Goal: Participate in discussion: Engage in conversation with other users on a specific topic

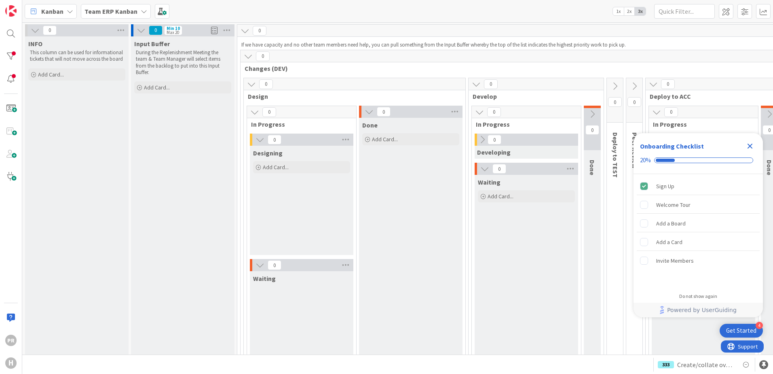
click at [114, 14] on b "Team ERP Kanban" at bounding box center [110, 11] width 53 height 8
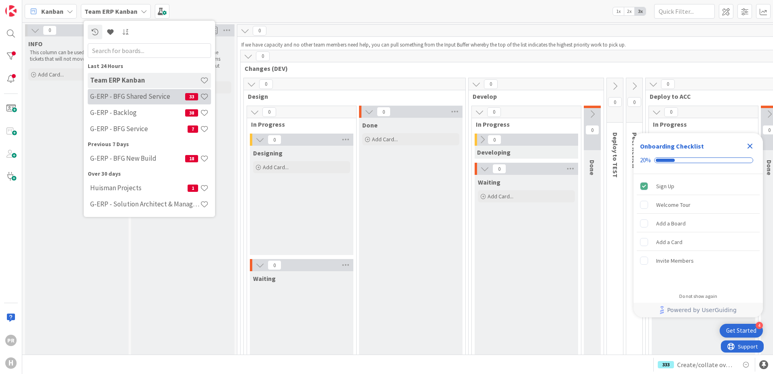
click at [144, 100] on h4 "G-ERP - BFG Shared Service" at bounding box center [137, 96] width 95 height 8
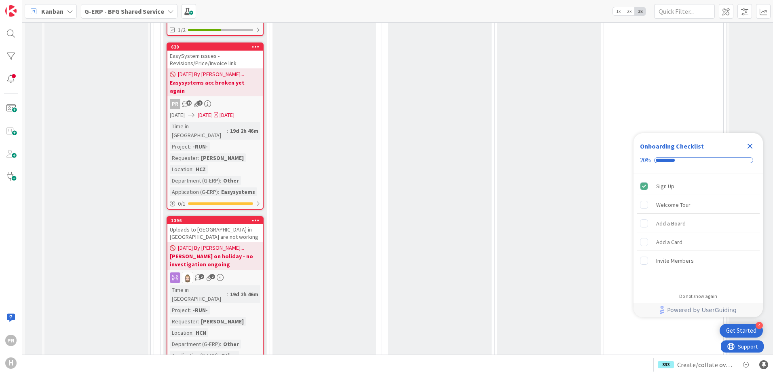
scroll to position [3517, 0]
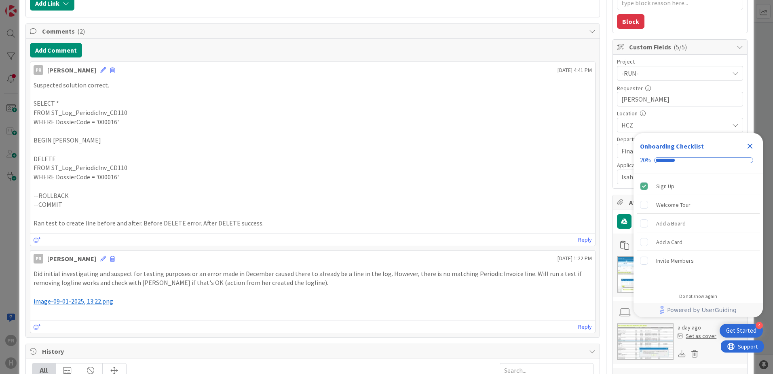
scroll to position [202, 0]
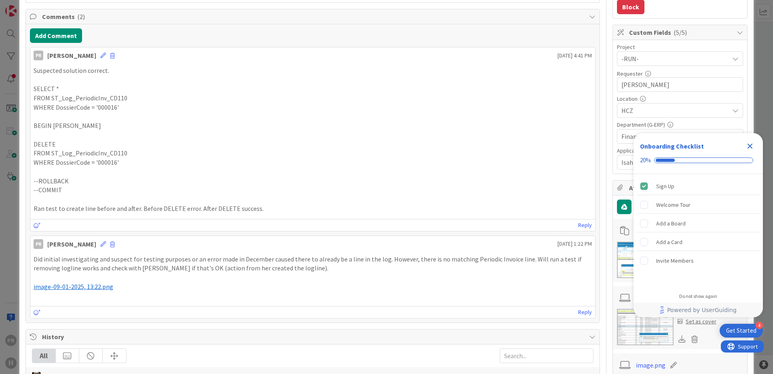
type textarea "x"
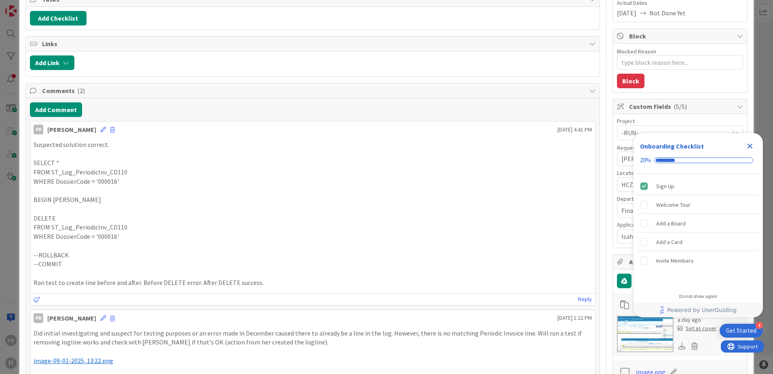
scroll to position [0, 0]
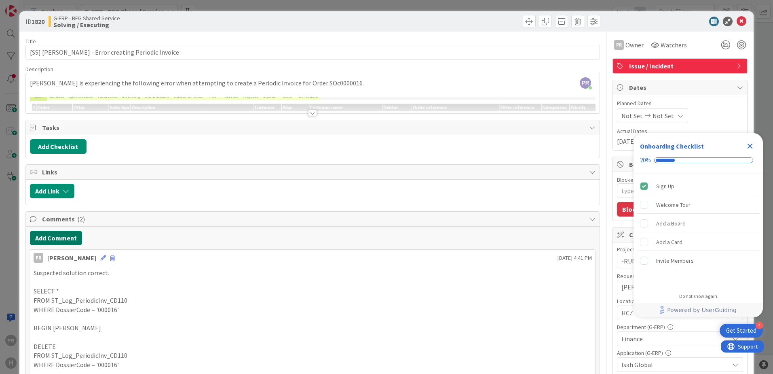
click at [63, 237] on button "Add Comment" at bounding box center [56, 237] width 52 height 15
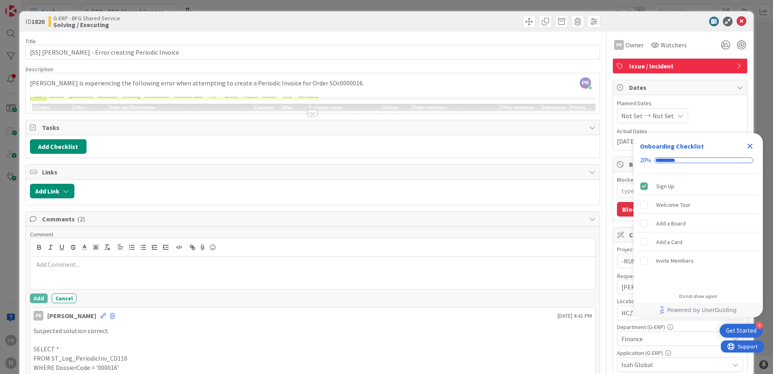
click at [110, 259] on div at bounding box center [312, 272] width 565 height 32
click at [36, 298] on button "Add" at bounding box center [39, 298] width 18 height 10
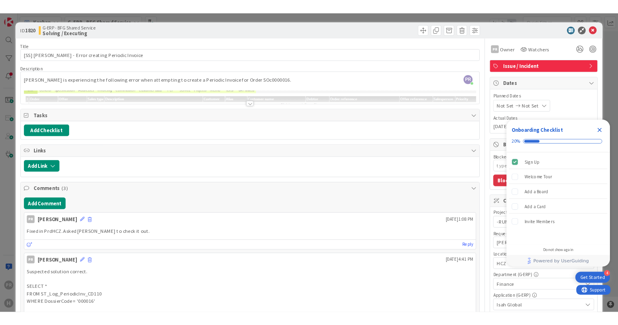
scroll to position [3517, 0]
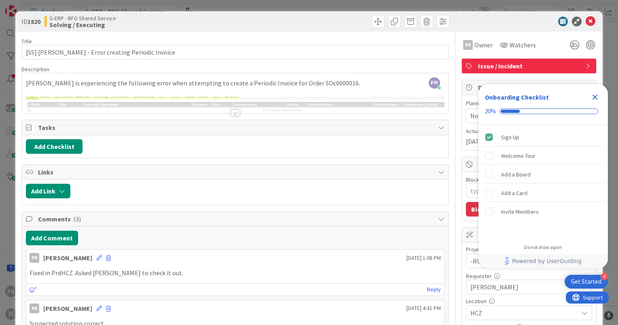
type textarea "x"
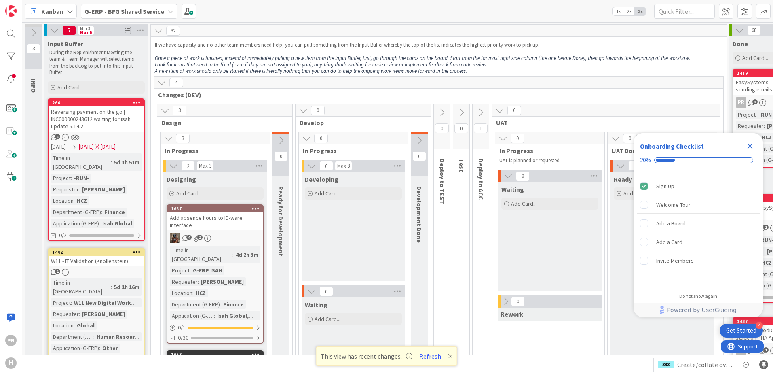
click at [104, 11] on b "G-ERP - BFG Shared Service" at bounding box center [124, 11] width 80 height 8
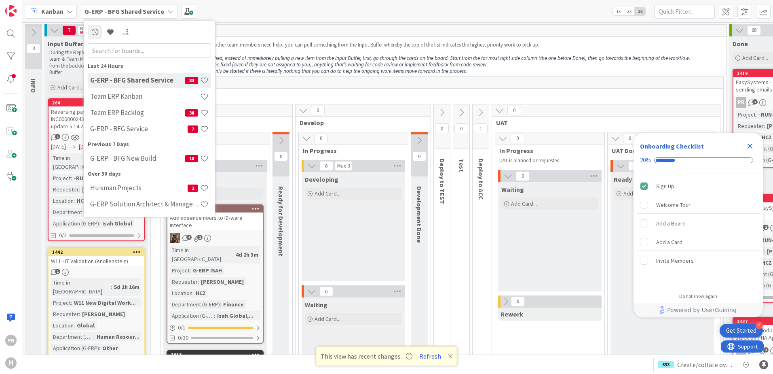
click at [106, 11] on b "G-ERP - BFG Shared Service" at bounding box center [124, 11] width 80 height 8
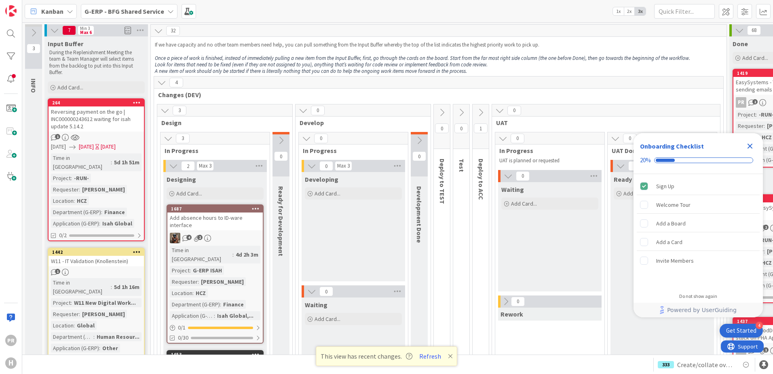
click at [106, 11] on b "G-ERP - BFG Shared Service" at bounding box center [124, 11] width 80 height 8
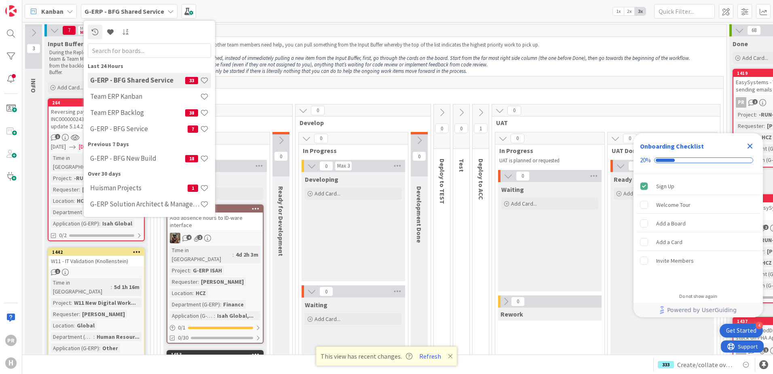
click at [107, 15] on span "G-ERP - BFG Shared Service" at bounding box center [124, 11] width 80 height 10
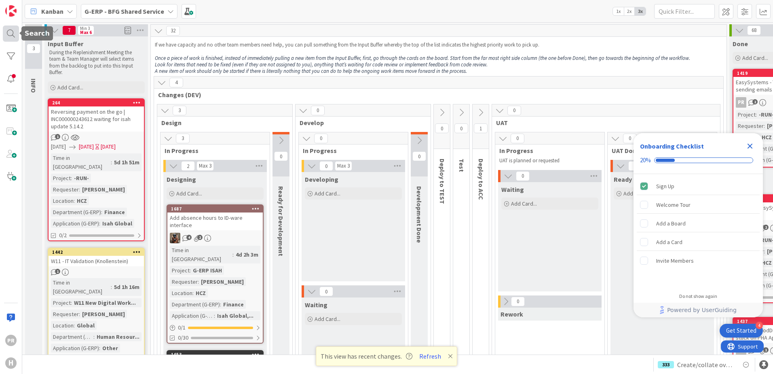
click at [13, 34] on div at bounding box center [11, 33] width 16 height 16
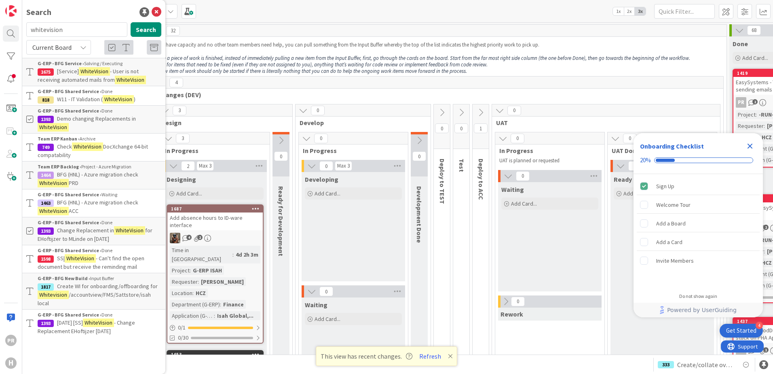
click at [80, 46] on div "Current Board" at bounding box center [58, 47] width 65 height 15
click at [73, 78] on span "All Boards" at bounding box center [73, 81] width 84 height 12
click at [74, 25] on input "whitevision" at bounding box center [76, 29] width 101 height 15
drag, startPoint x: 79, startPoint y: 28, endPoint x: 32, endPoint y: 28, distance: 47.3
click at [32, 28] on input "whitevision" at bounding box center [76, 29] width 101 height 15
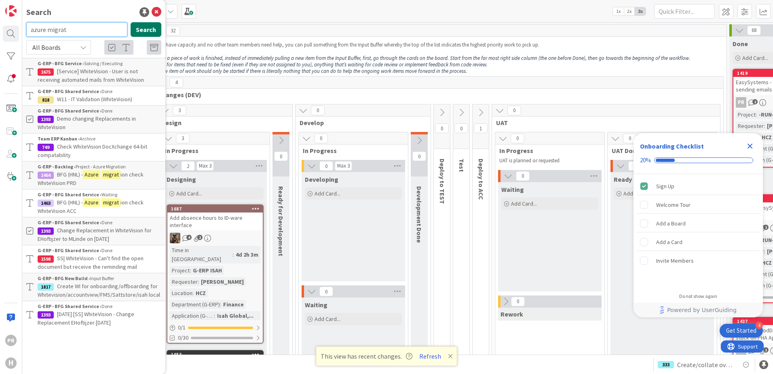
type input "azure migrat"
click at [142, 33] on button "Search" at bounding box center [146, 29] width 31 height 15
